Goal: Check status: Check status

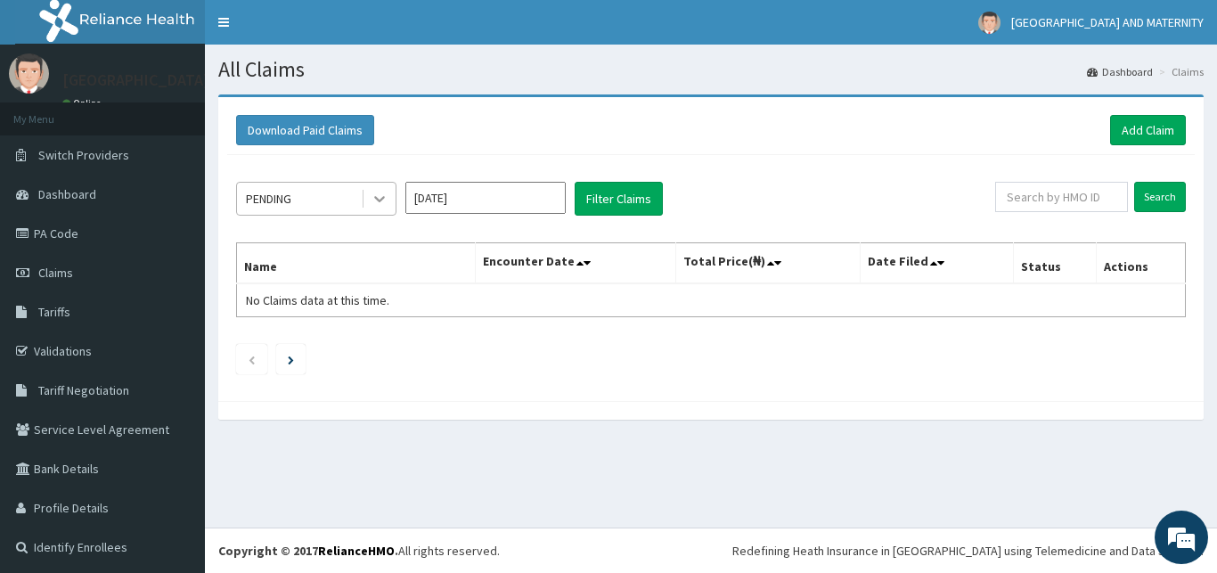
click at [377, 200] on icon at bounding box center [379, 200] width 11 height 6
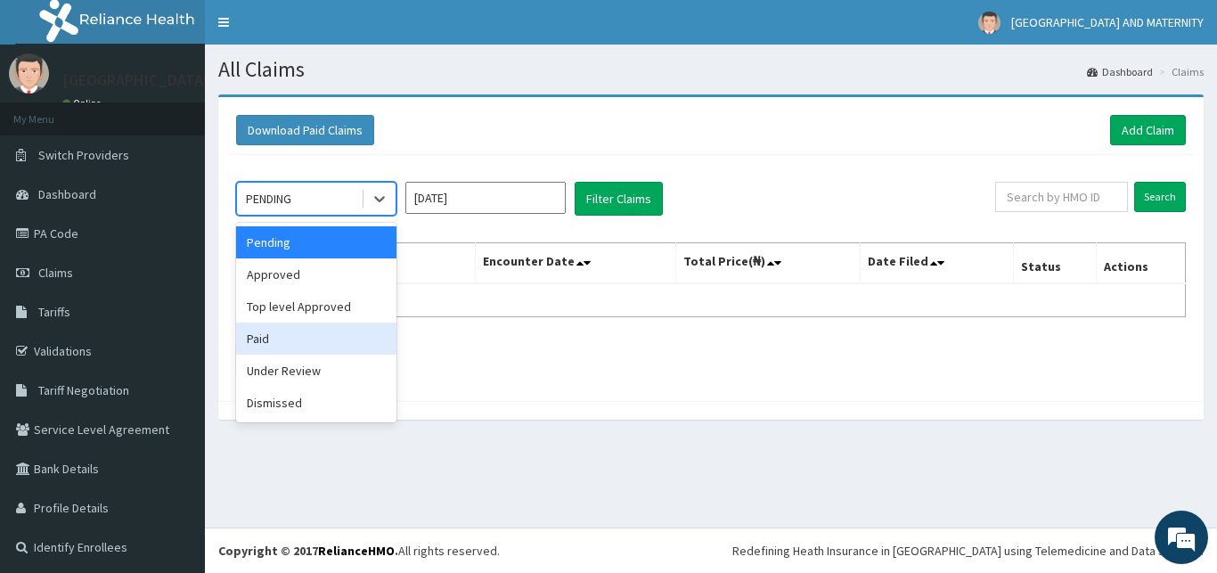
click at [304, 333] on div "Paid" at bounding box center [316, 338] width 160 height 32
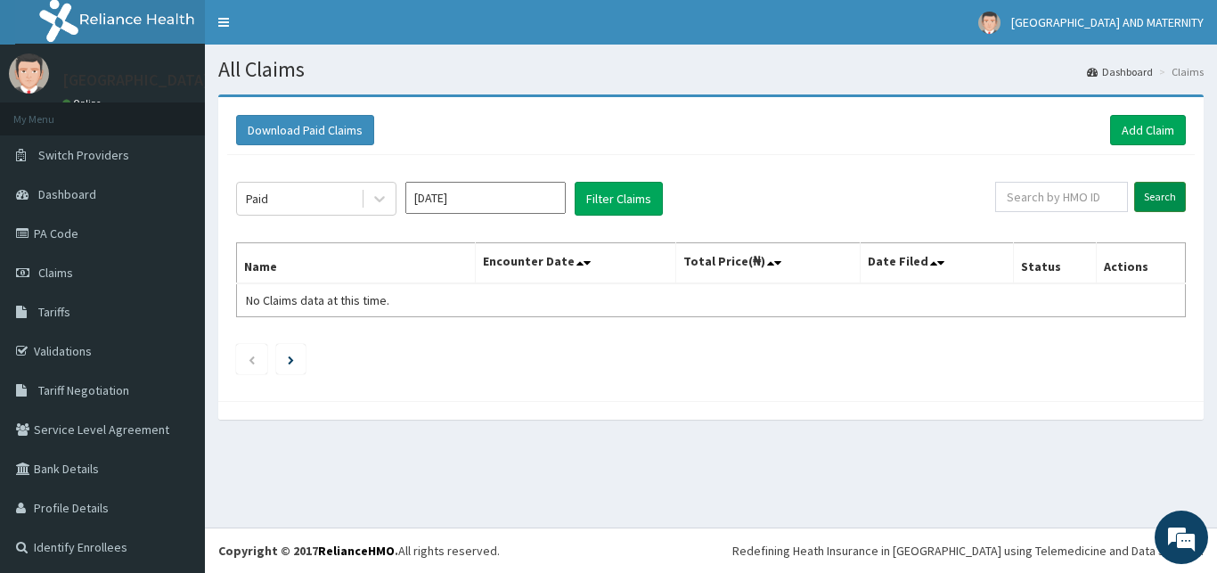
click at [1142, 193] on input "Search" at bounding box center [1160, 197] width 52 height 30
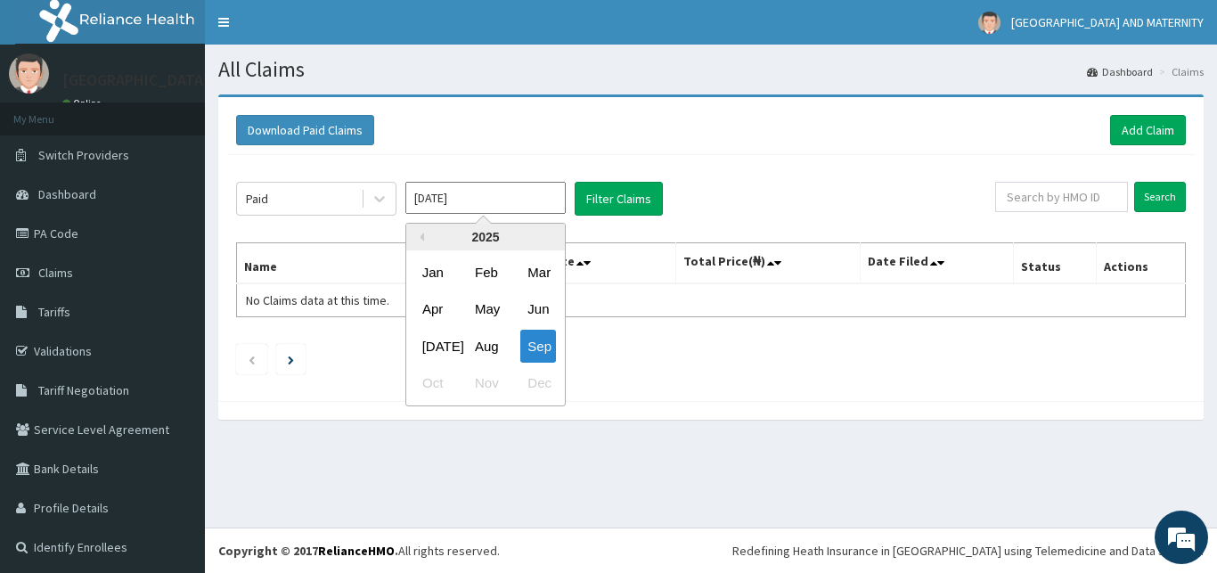
drag, startPoint x: 415, startPoint y: 198, endPoint x: 431, endPoint y: 200, distance: 16.1
click at [431, 200] on input "[DATE]" at bounding box center [485, 198] width 160 height 32
click at [489, 340] on div "Aug" at bounding box center [486, 346] width 36 height 33
click at [426, 195] on input "[DATE]" at bounding box center [485, 198] width 160 height 32
click at [483, 350] on div "Aug" at bounding box center [486, 346] width 36 height 33
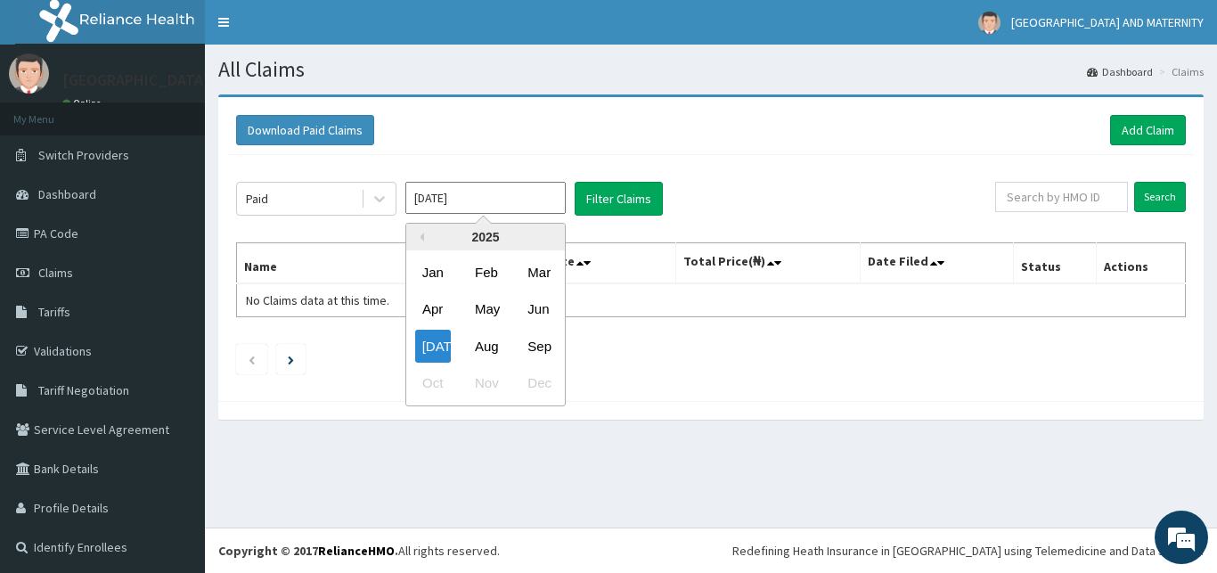
drag, startPoint x: 434, startPoint y: 196, endPoint x: 410, endPoint y: 193, distance: 24.2
click at [410, 193] on input "[DATE]" at bounding box center [485, 198] width 160 height 32
click at [492, 346] on div "Aug" at bounding box center [486, 346] width 36 height 33
click at [423, 198] on input "[DATE]" at bounding box center [485, 198] width 160 height 32
type input "[DATE]"
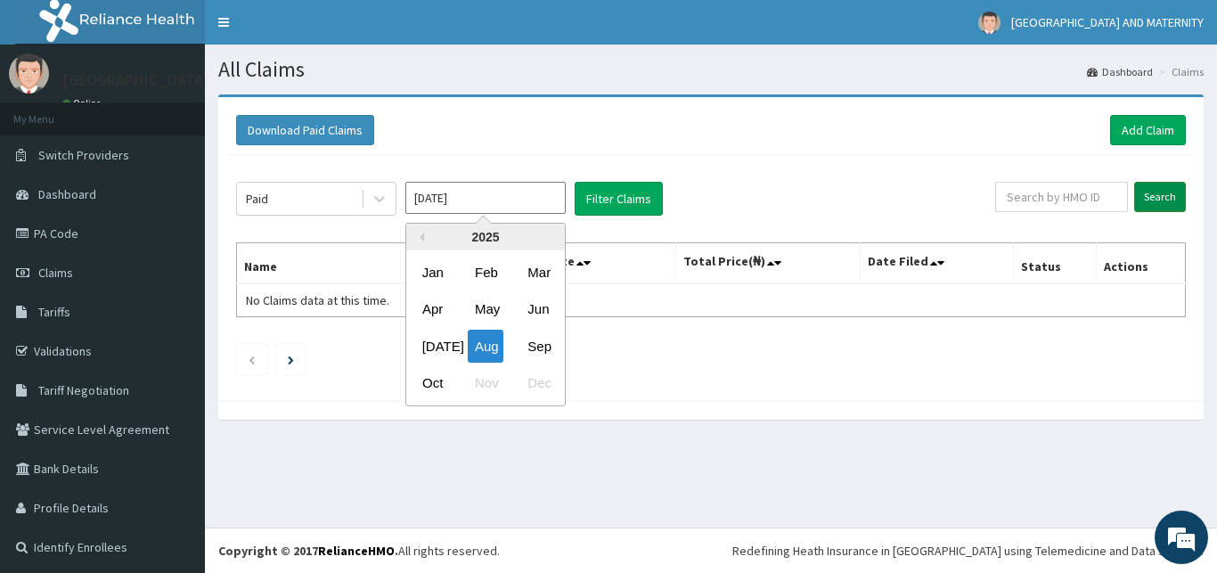
click at [1134, 191] on input "Search" at bounding box center [1160, 197] width 52 height 30
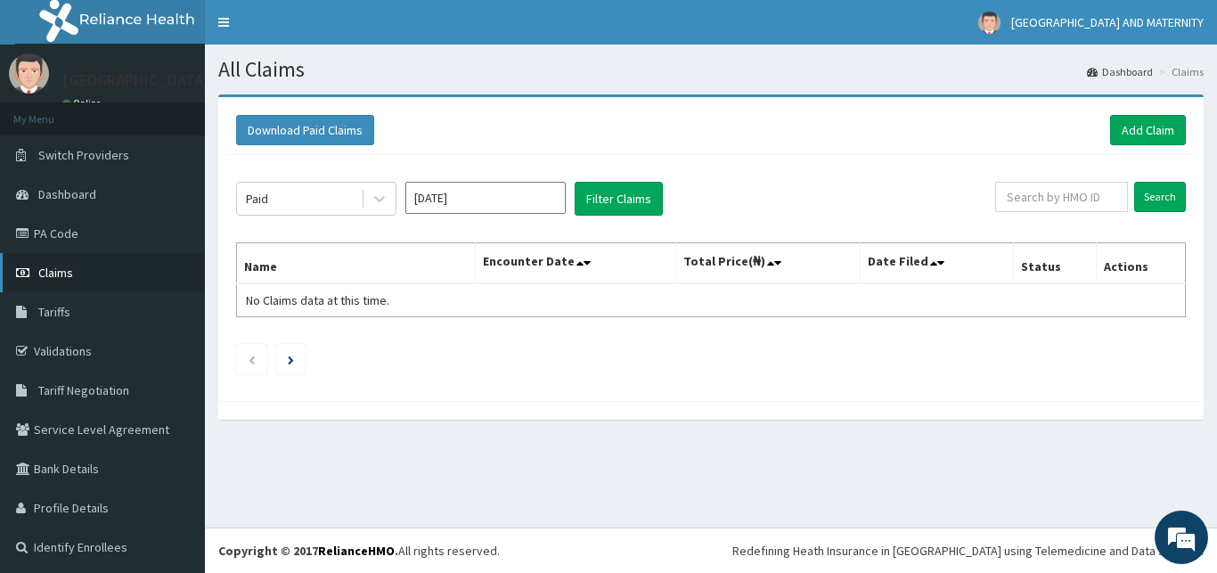
click at [58, 265] on span "Claims" at bounding box center [55, 273] width 35 height 16
click at [1113, 129] on link "Add Claim" at bounding box center [1148, 130] width 76 height 30
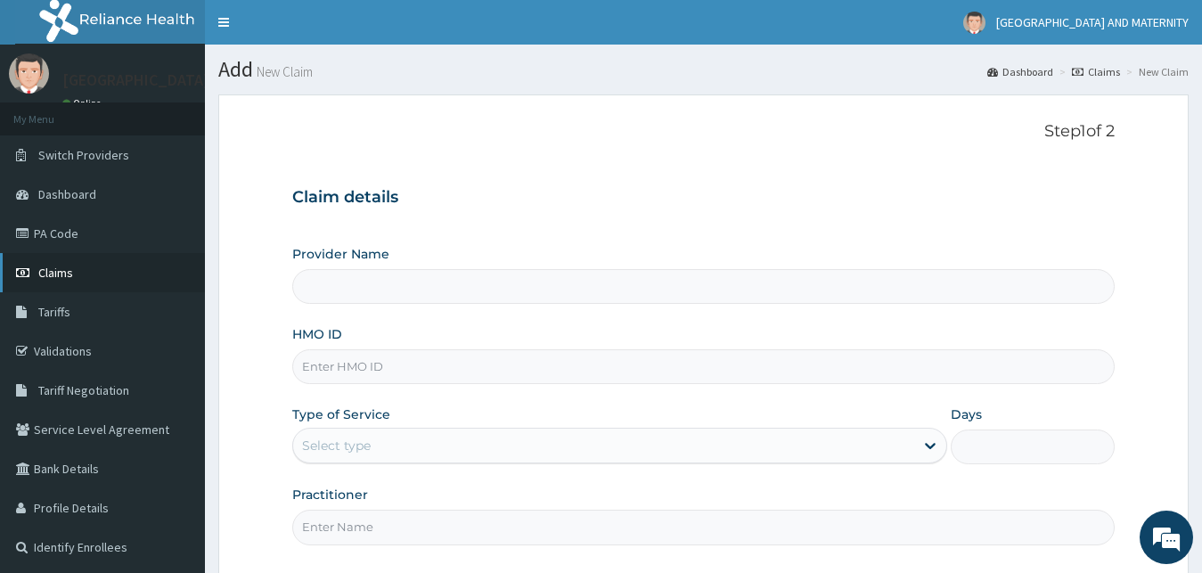
click at [63, 262] on link "Claims" at bounding box center [102, 272] width 205 height 39
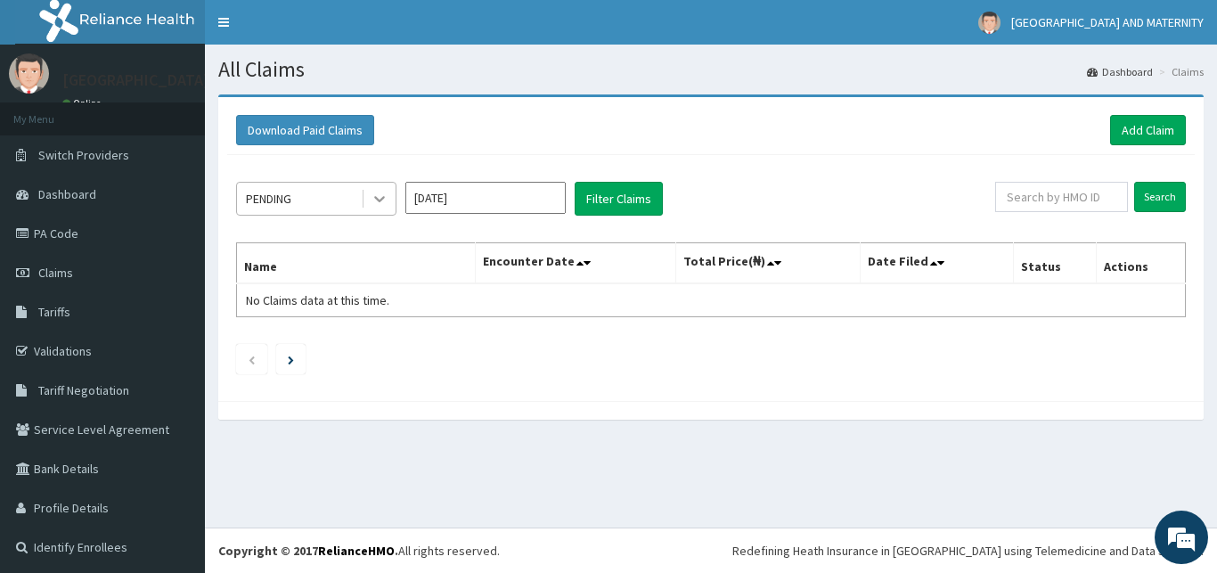
click at [380, 198] on icon at bounding box center [380, 199] width 18 height 18
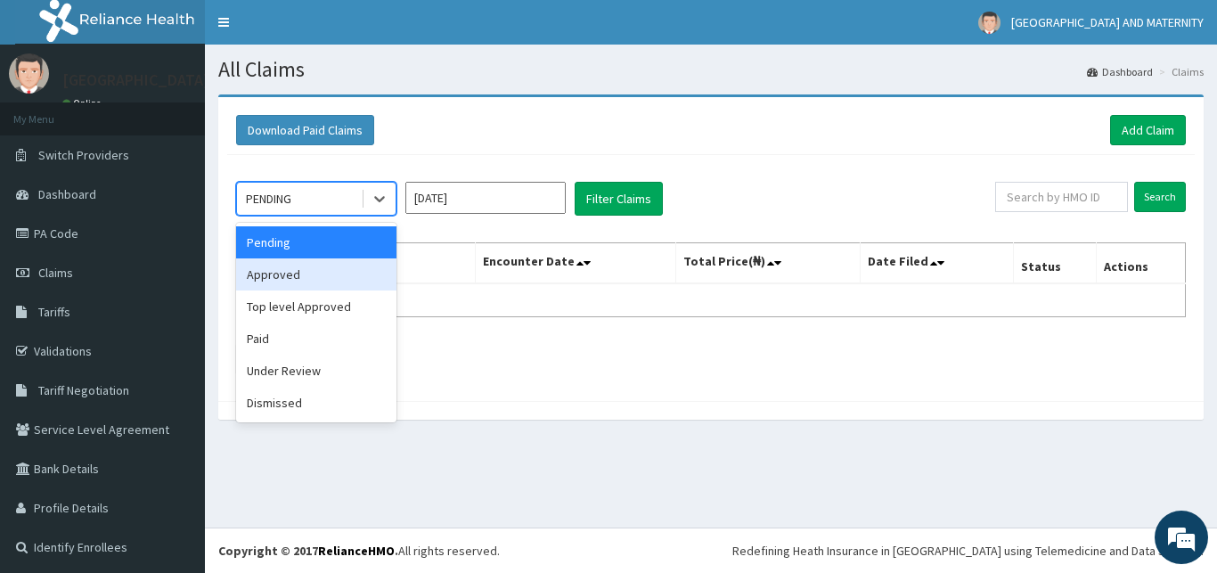
click at [310, 275] on div "Approved" at bounding box center [316, 274] width 160 height 32
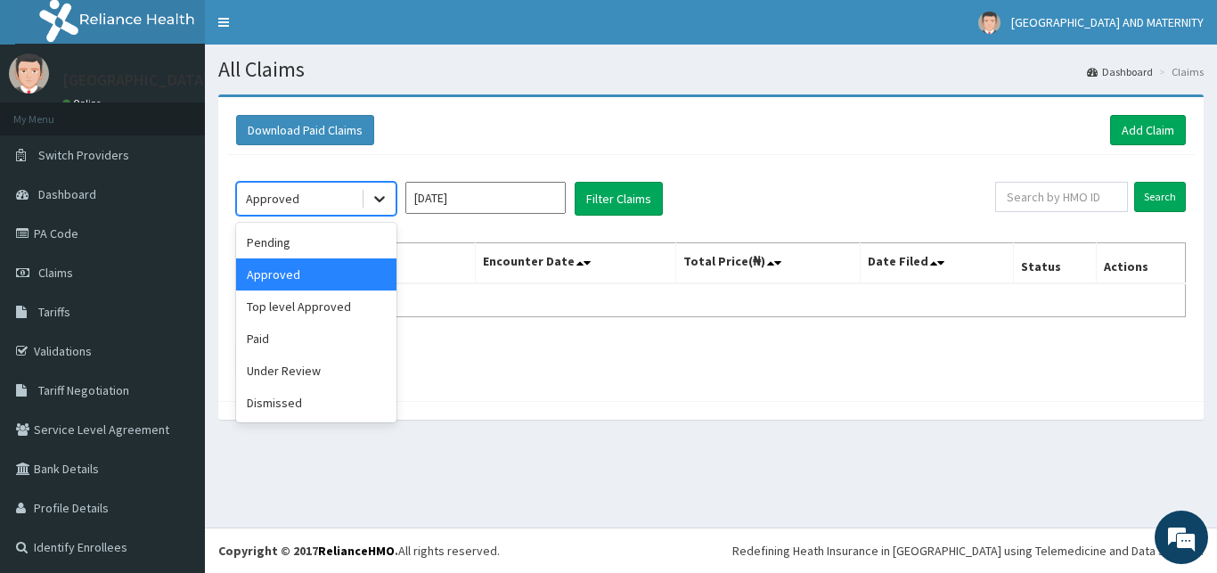
click at [376, 195] on icon at bounding box center [380, 199] width 18 height 18
click at [273, 338] on div "Paid" at bounding box center [316, 338] width 160 height 32
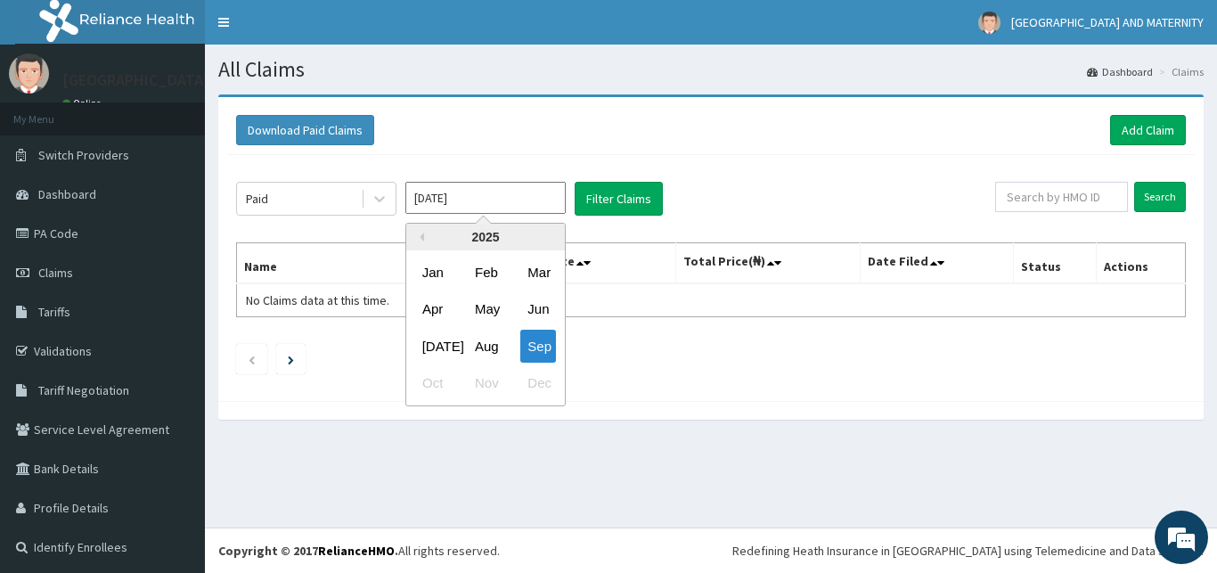
drag, startPoint x: 415, startPoint y: 194, endPoint x: 433, endPoint y: 196, distance: 17.9
click at [433, 196] on input "[DATE]" at bounding box center [485, 198] width 160 height 32
click at [485, 343] on div "Aug" at bounding box center [486, 346] width 36 height 33
type input "[DATE]"
click at [526, 202] on input "[DATE]" at bounding box center [485, 198] width 160 height 32
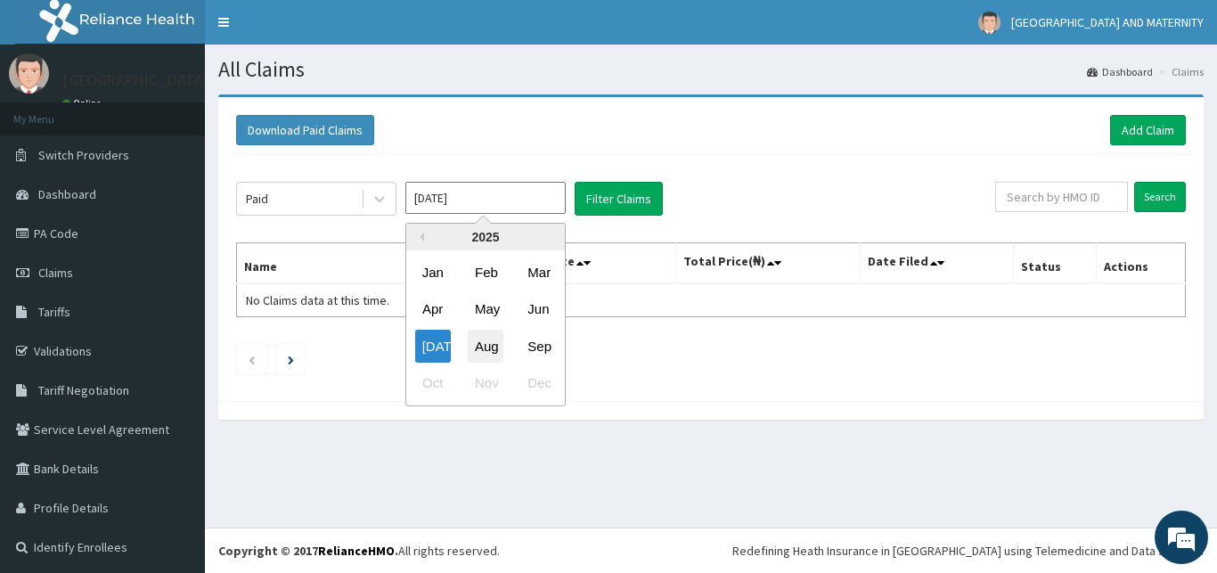
click at [488, 341] on div "Aug" at bounding box center [486, 346] width 36 height 33
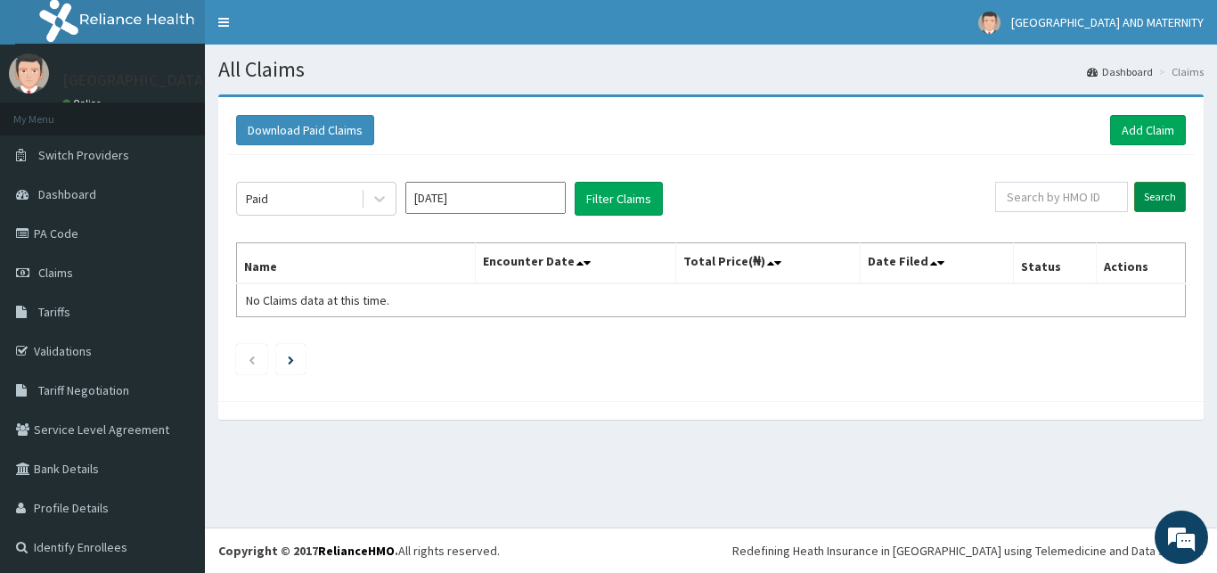
click at [1150, 193] on input "Search" at bounding box center [1160, 197] width 52 height 30
